Goal: Check status: Check status

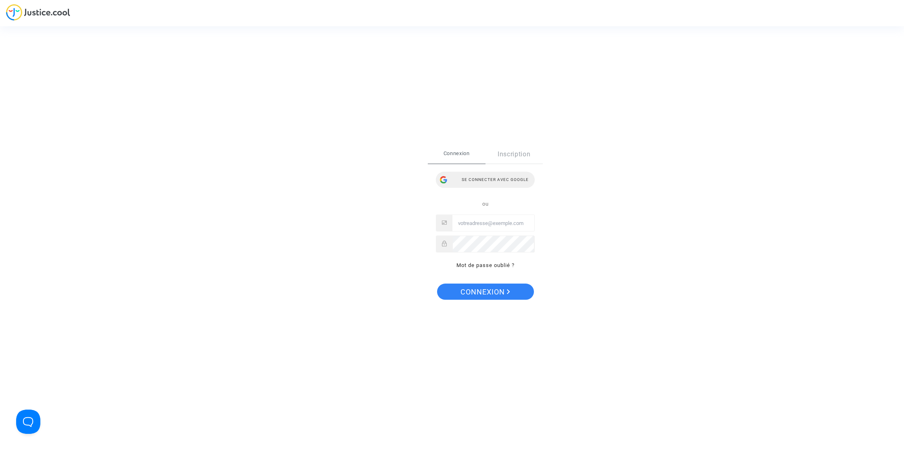
click at [513, 183] on div "Se connecter avec Google" at bounding box center [485, 180] width 99 height 16
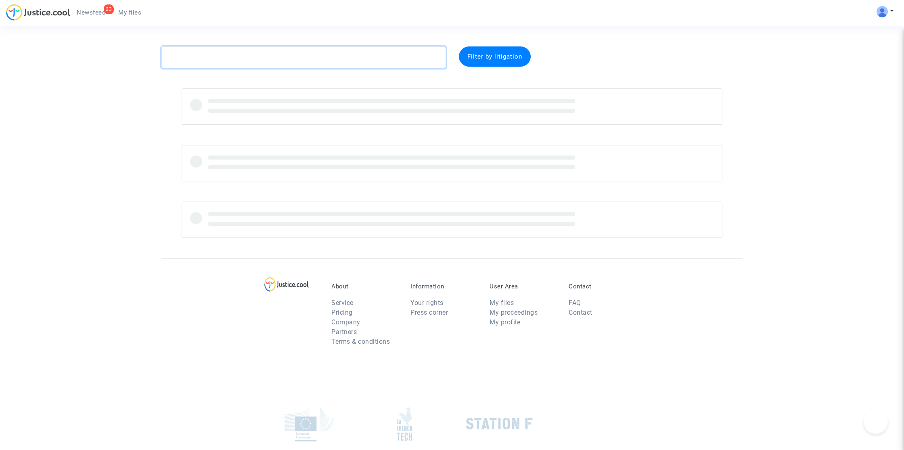
click at [279, 55] on textarea at bounding box center [303, 57] width 285 height 22
paste textarea "Frapier"
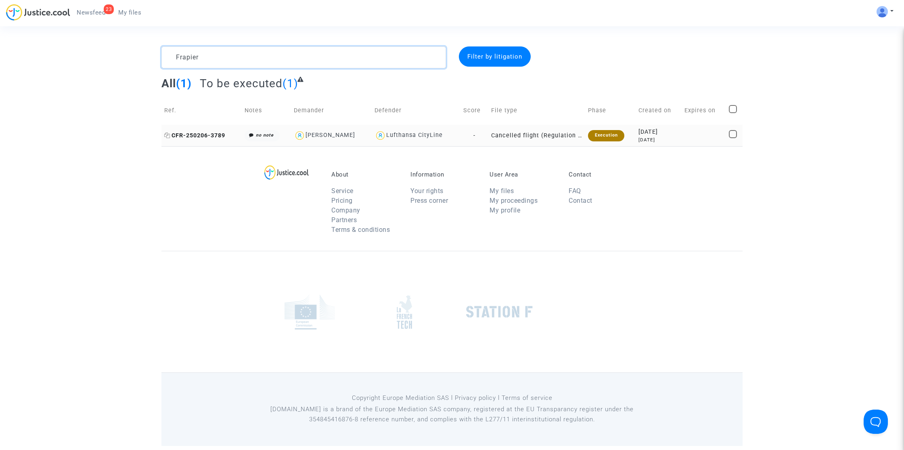
type textarea "Frapier"
click at [214, 135] on span "CFR-250206-3789" at bounding box center [194, 135] width 61 height 7
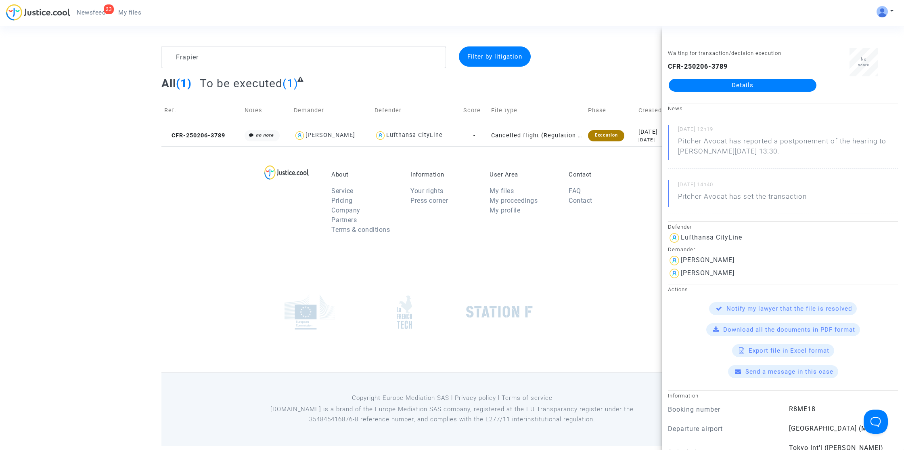
click at [721, 85] on link "Details" at bounding box center [743, 85] width 148 height 13
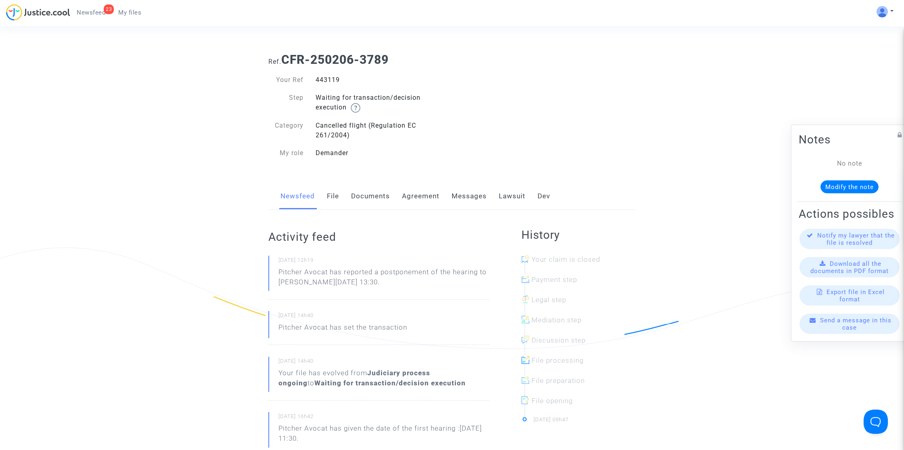
click at [517, 202] on link "Lawsuit" at bounding box center [512, 196] width 27 height 27
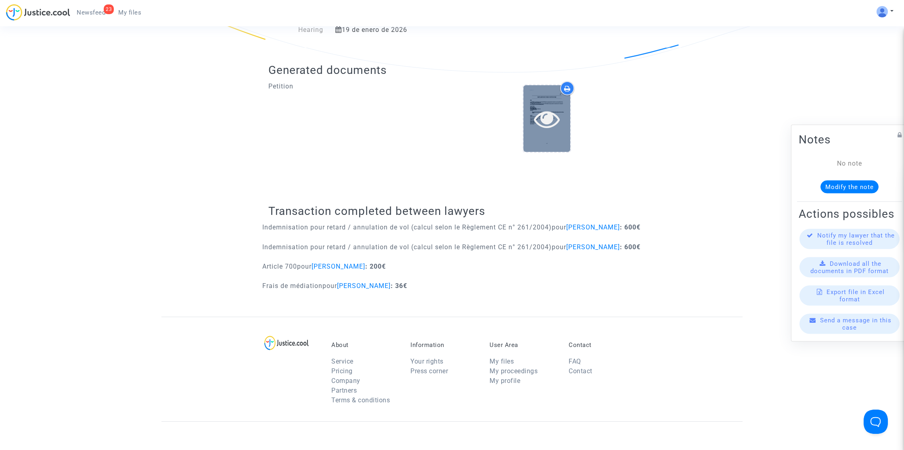
scroll to position [172, 0]
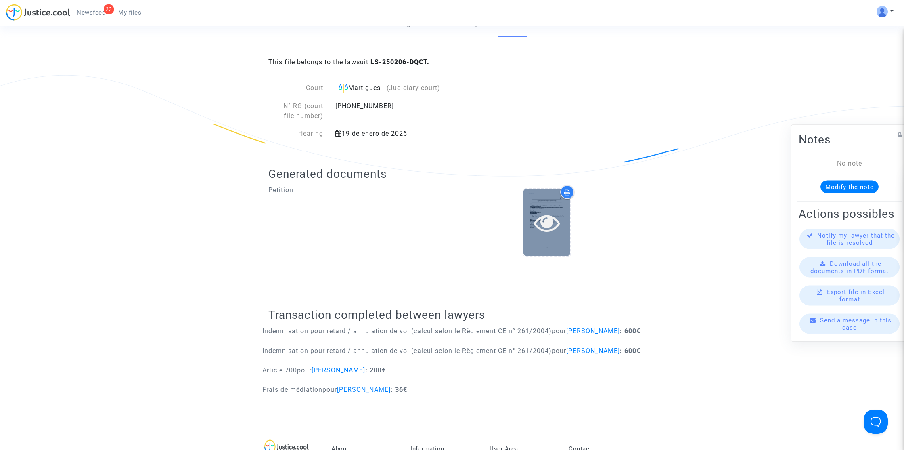
click at [554, 246] on div at bounding box center [546, 222] width 47 height 67
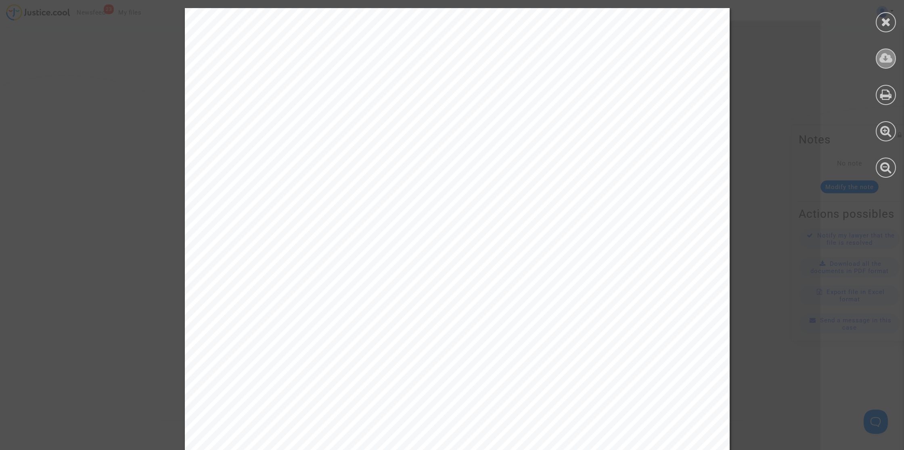
click at [887, 68] on div at bounding box center [886, 93] width 36 height 186
click at [886, 62] on icon at bounding box center [885, 58] width 13 height 12
